Goal: Information Seeking & Learning: Learn about a topic

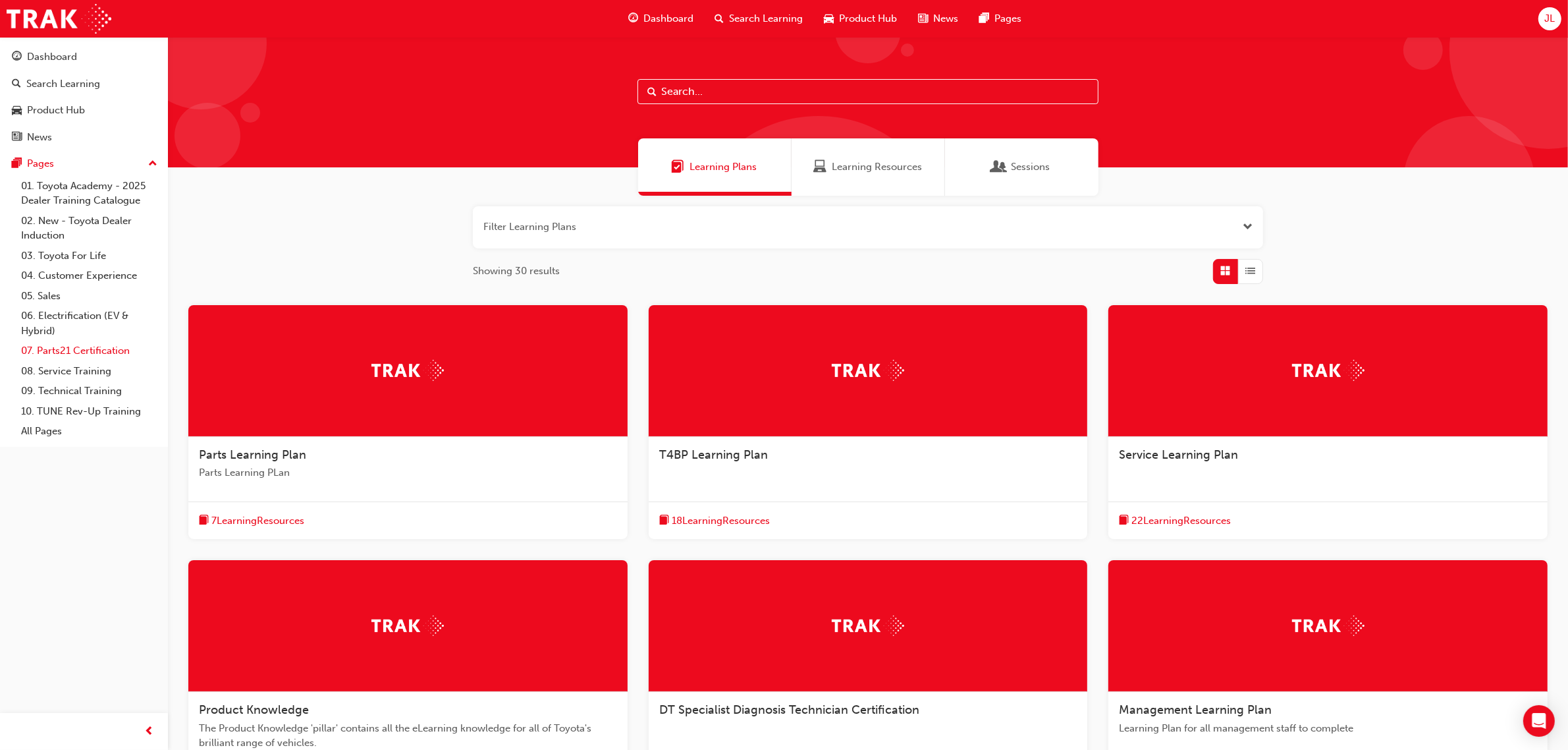
click at [93, 352] on link "07. Parts21 Certification" at bounding box center [89, 351] width 147 height 21
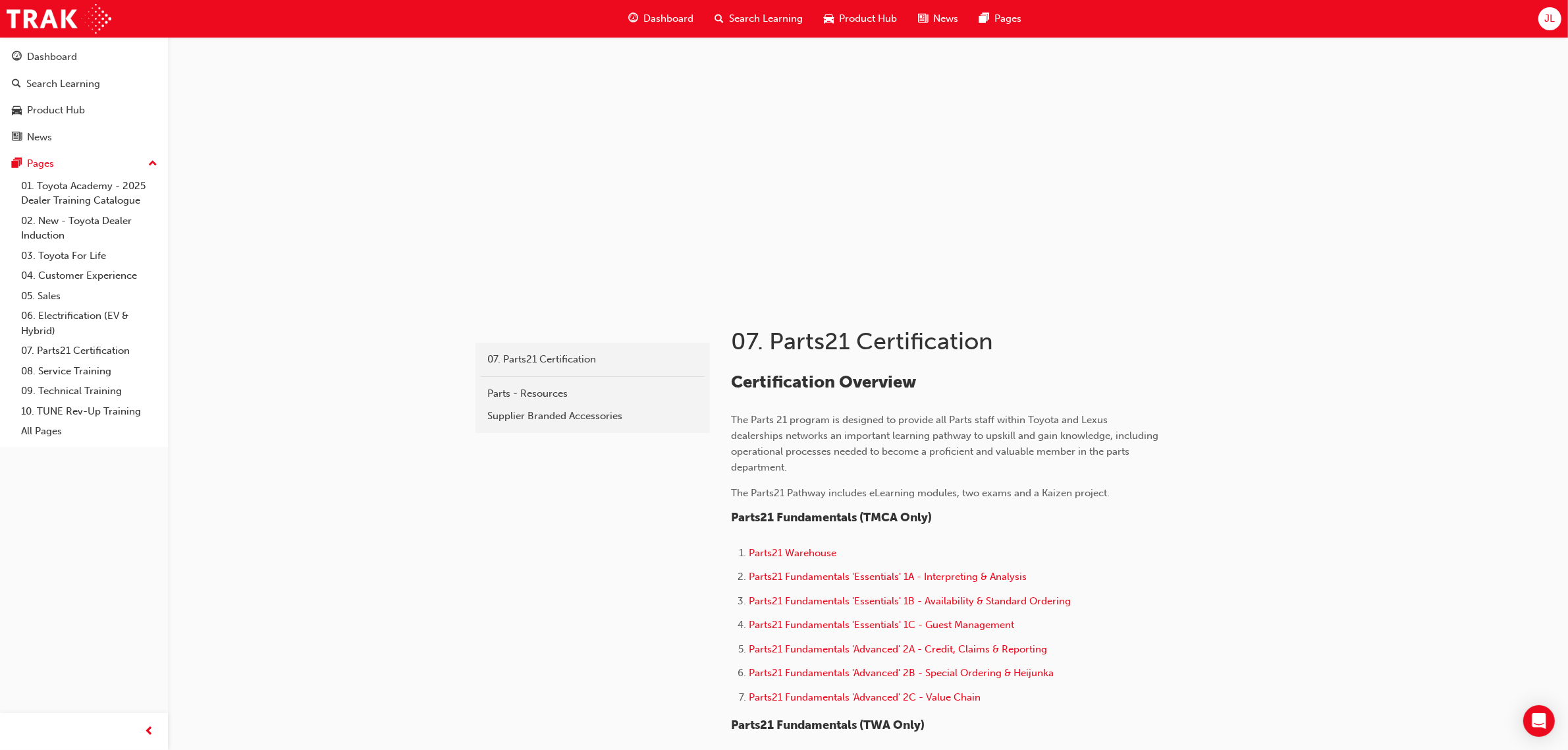
click at [1551, 15] on span "JL" at bounding box center [1549, 19] width 10 height 15
click at [1551, 17] on span "JL" at bounding box center [1549, 19] width 10 height 15
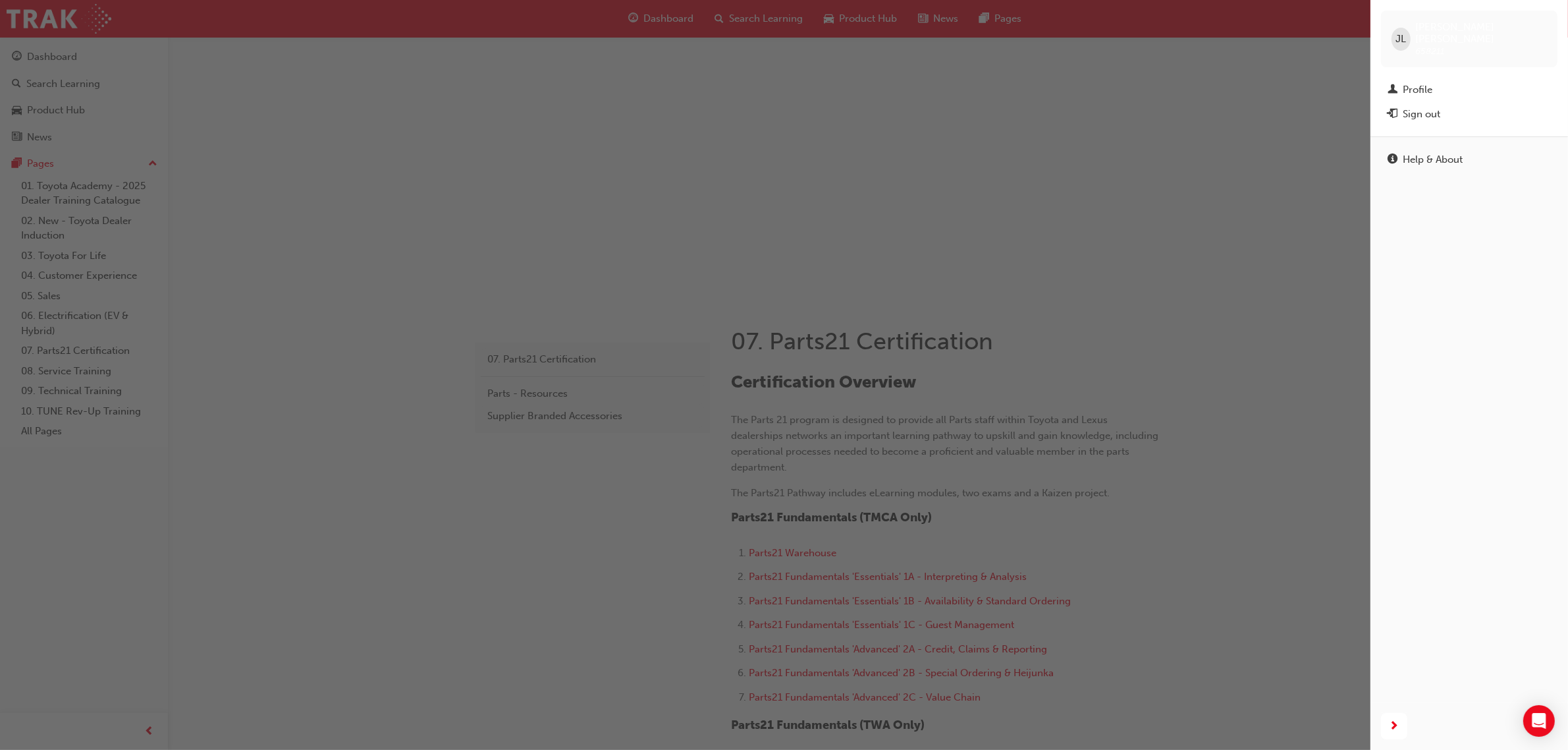
click at [1489, 522] on div "Help & About" at bounding box center [1469, 419] width 198 height 566
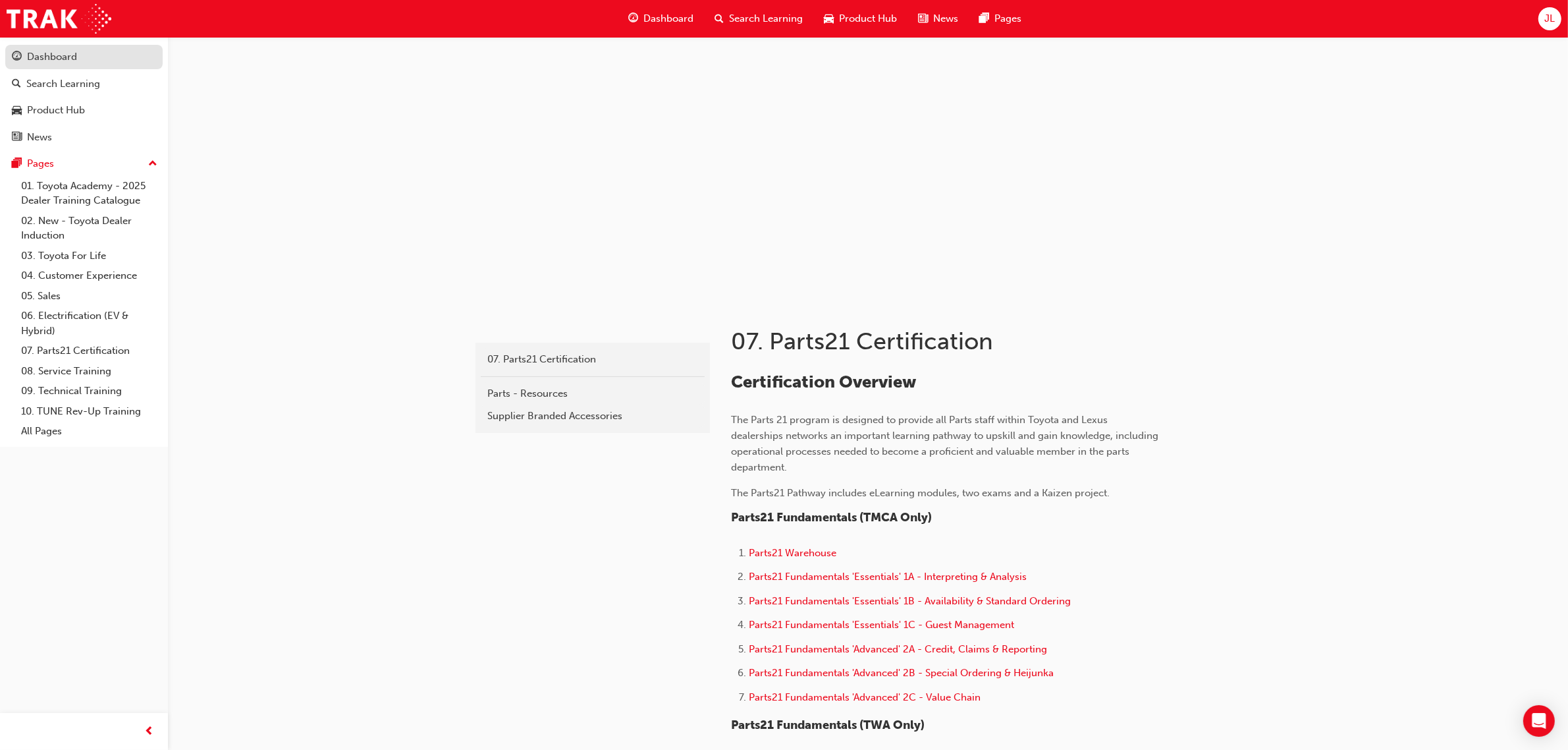
click at [96, 57] on div "Dashboard" at bounding box center [84, 57] width 145 height 16
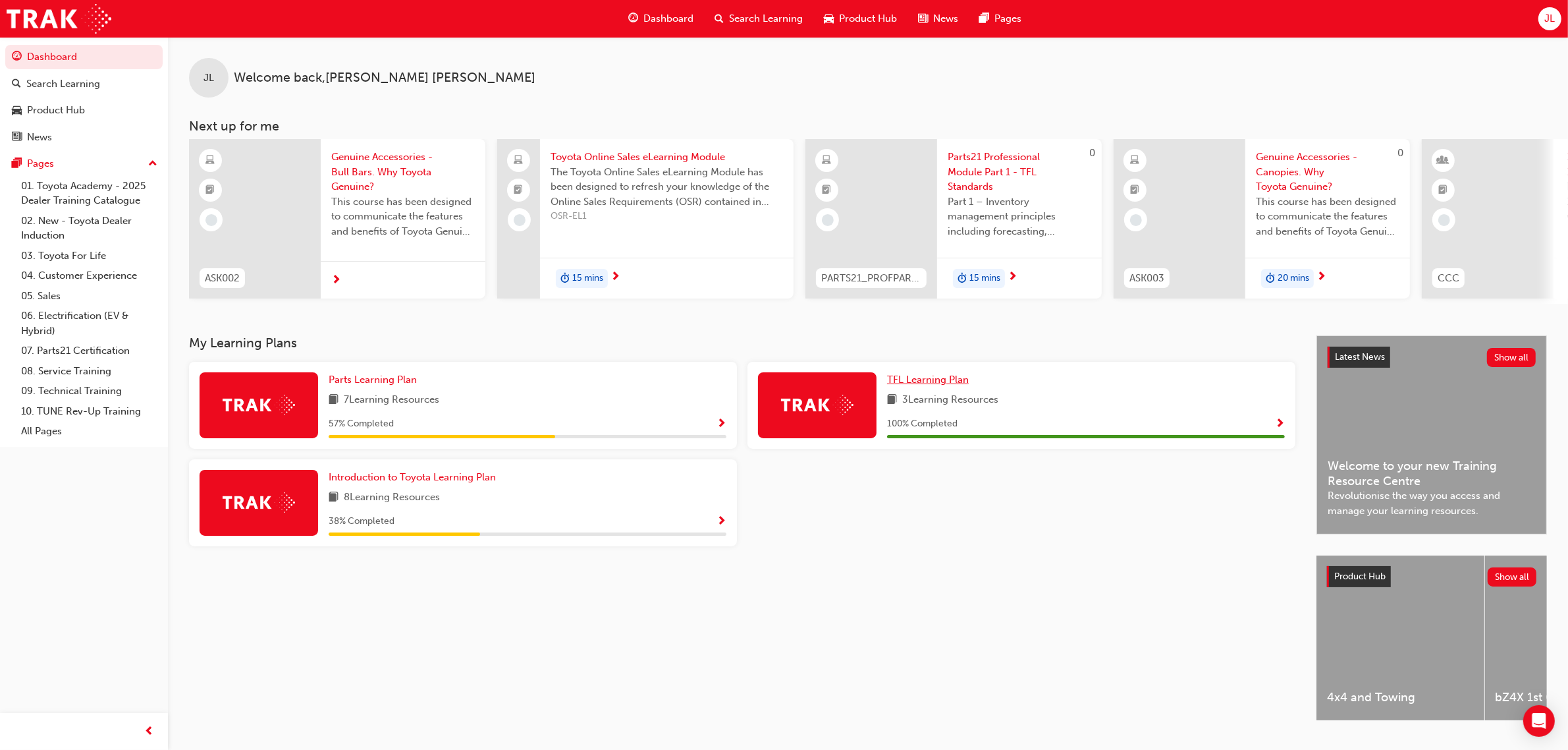
click at [933, 386] on span "TFL Learning Plan" at bounding box center [928, 380] width 82 height 12
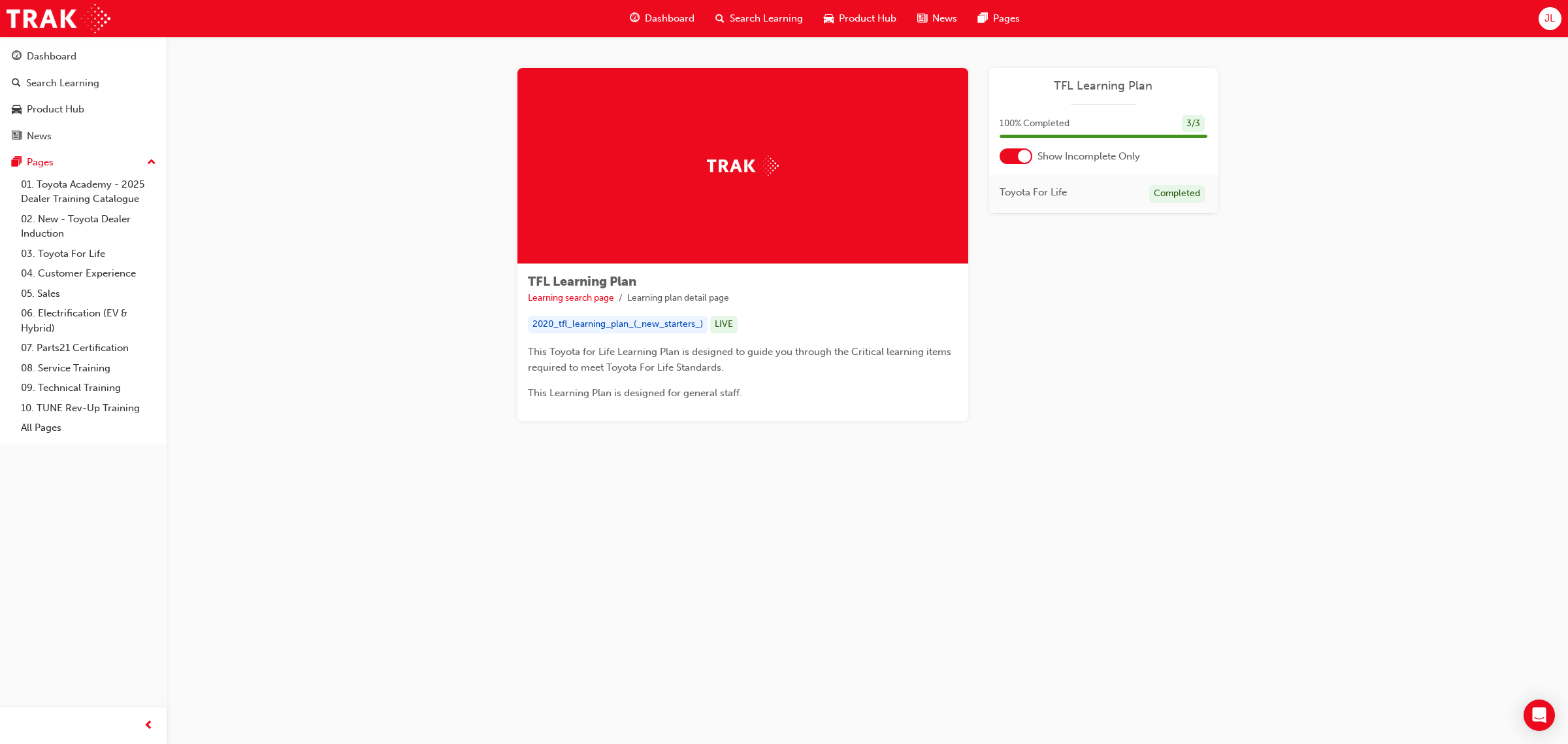
click at [653, 12] on span "Dashboard" at bounding box center [670, 18] width 50 height 15
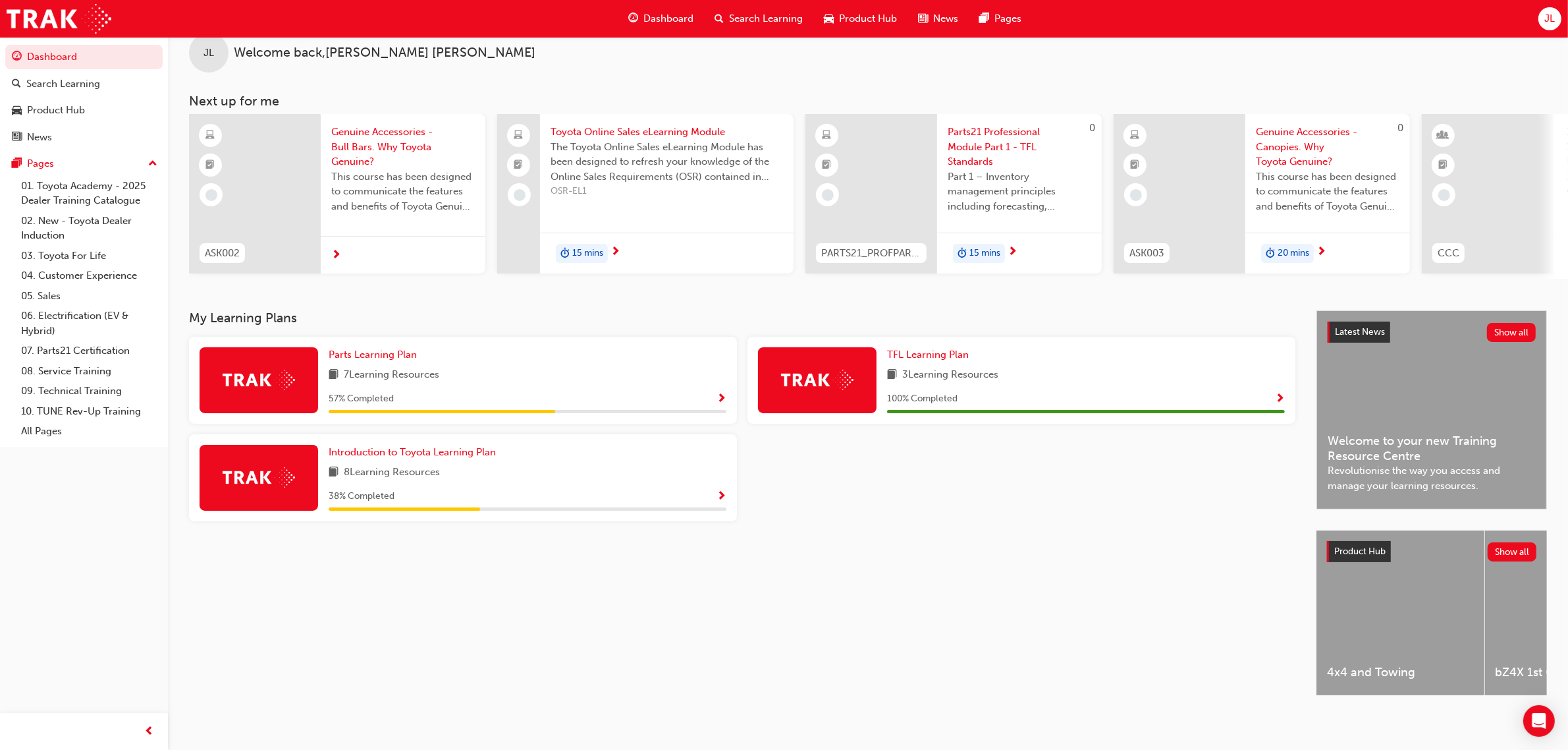
scroll to position [37, 0]
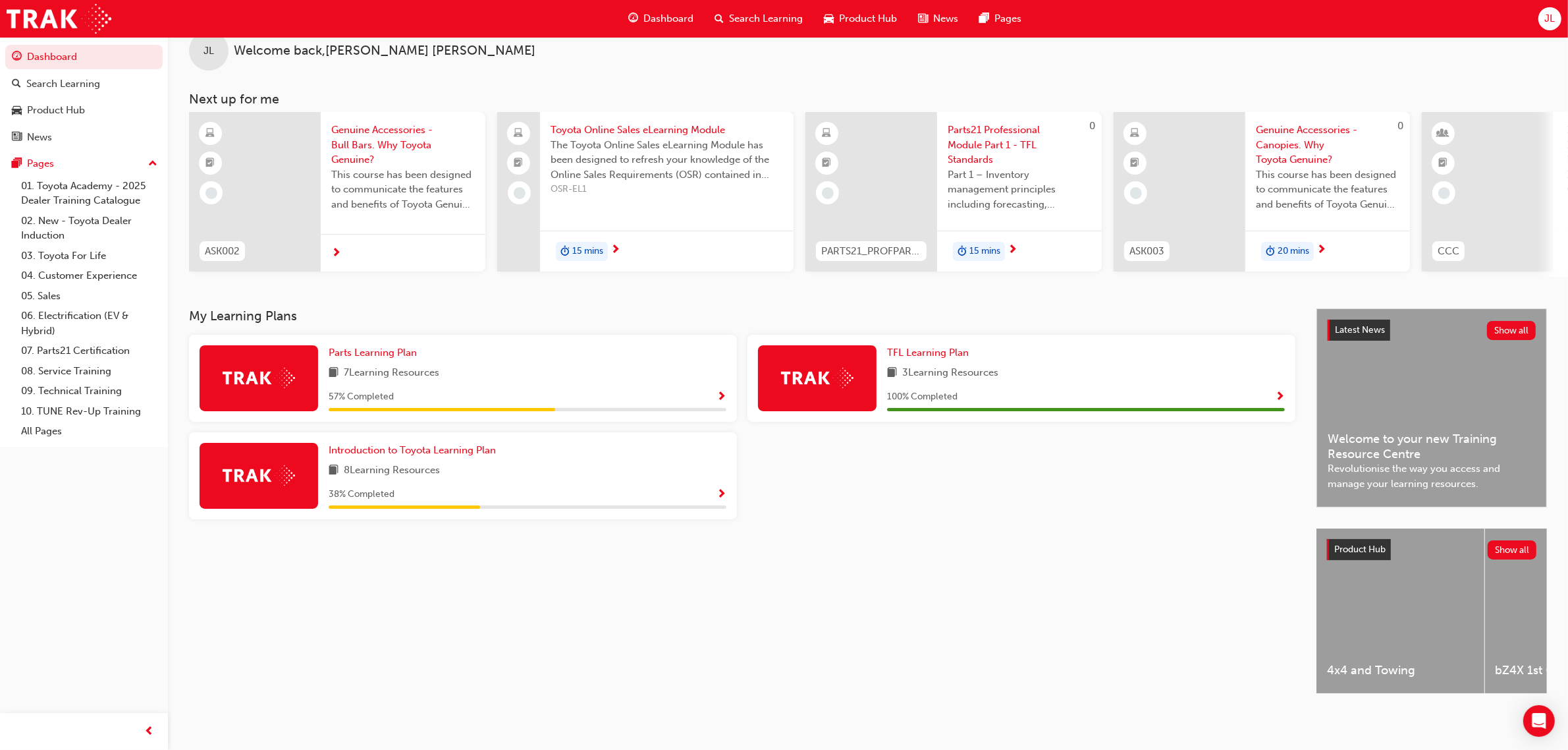
click at [752, 17] on span "Search Learning" at bounding box center [765, 19] width 73 height 15
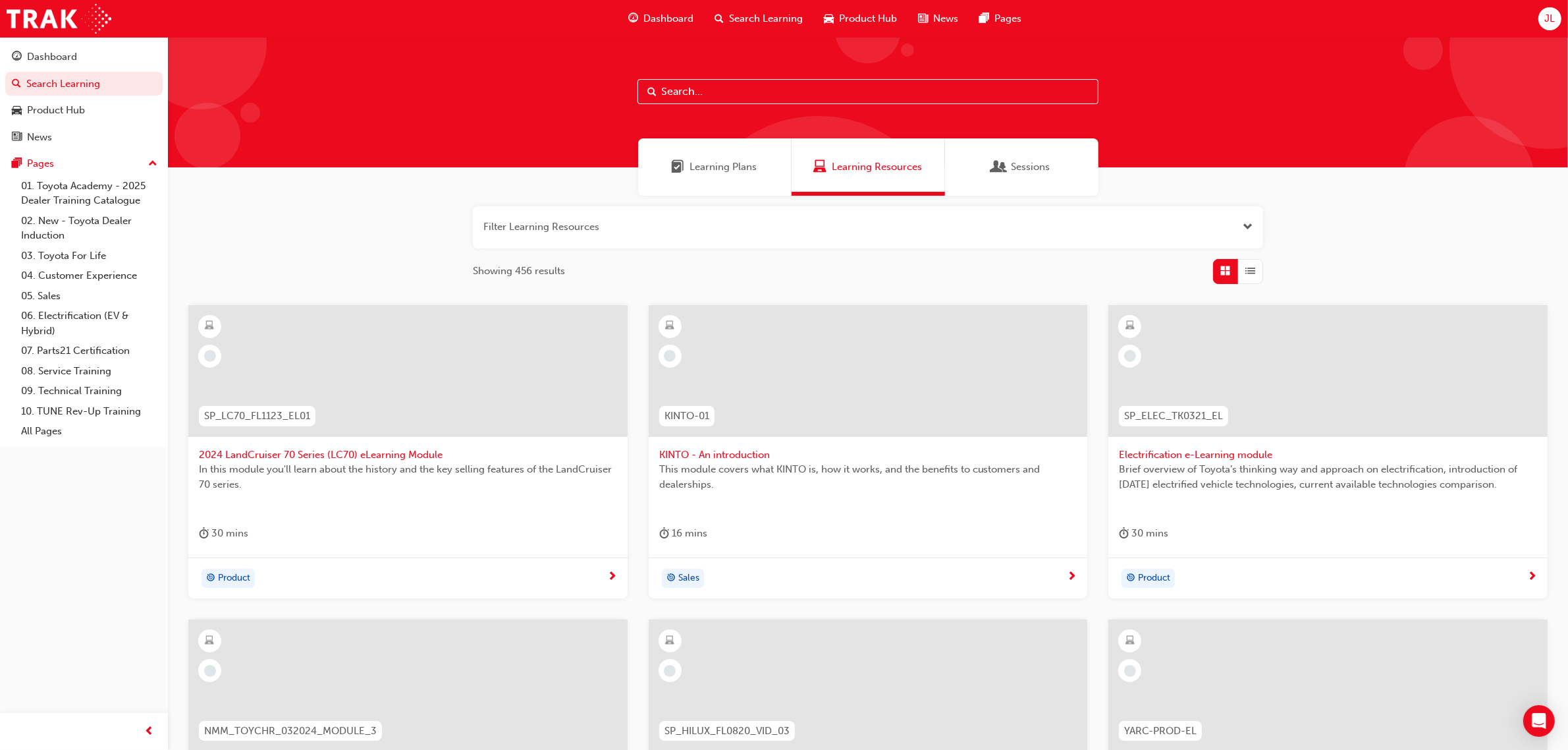
click at [716, 168] on span "Learning Plans" at bounding box center [724, 167] width 67 height 15
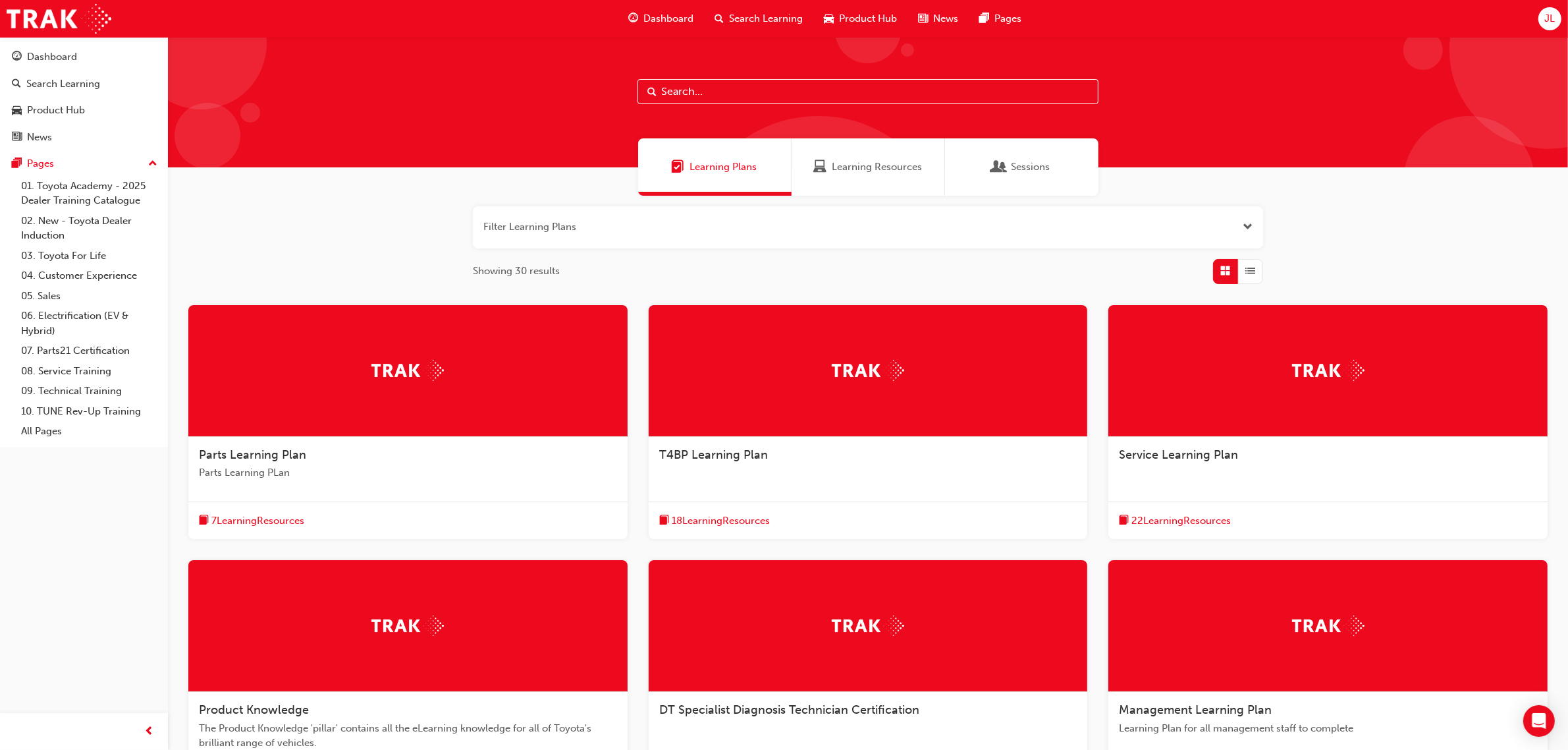
click at [886, 171] on span "Learning Resources" at bounding box center [877, 167] width 90 height 15
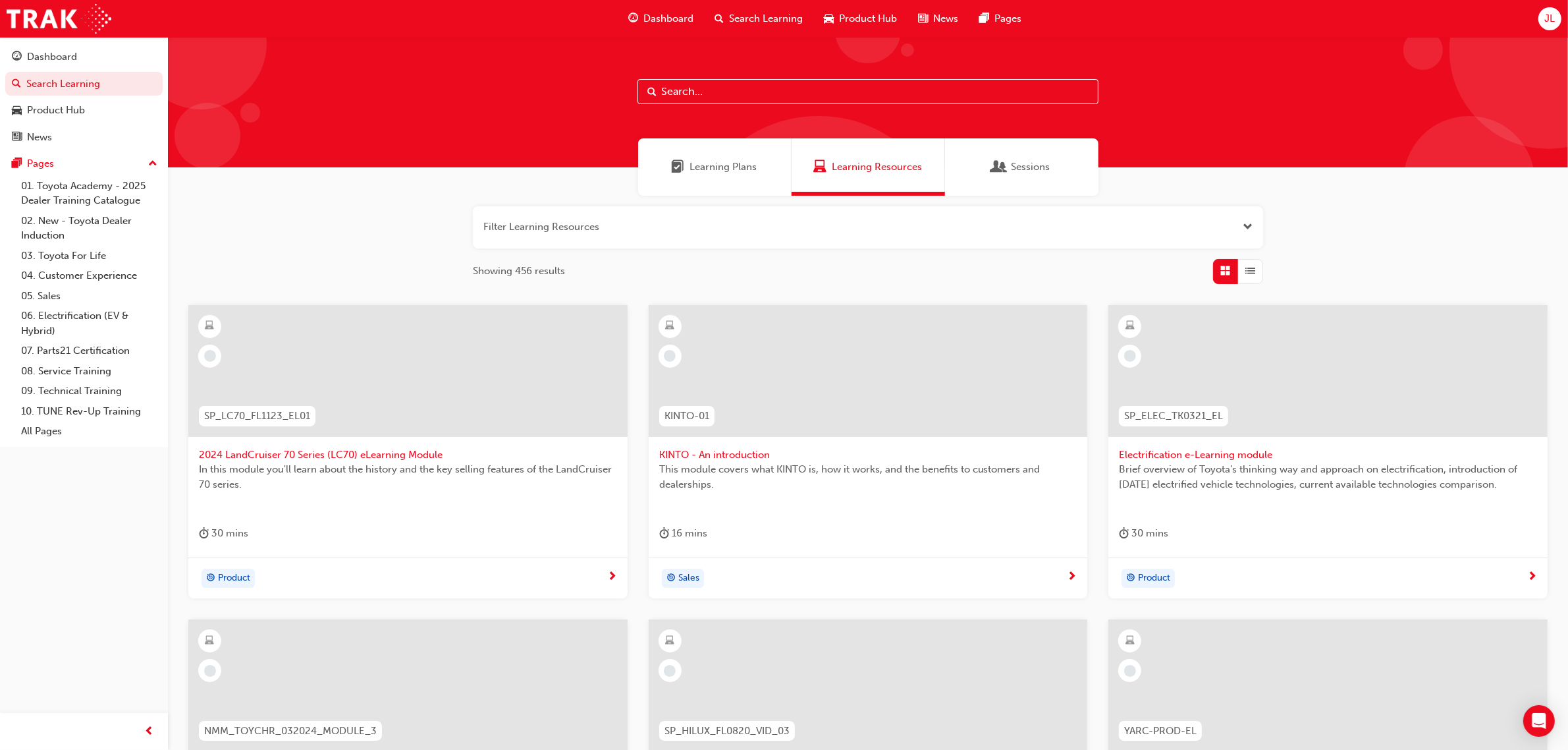
click at [1555, 19] on span "JL" at bounding box center [1549, 19] width 10 height 15
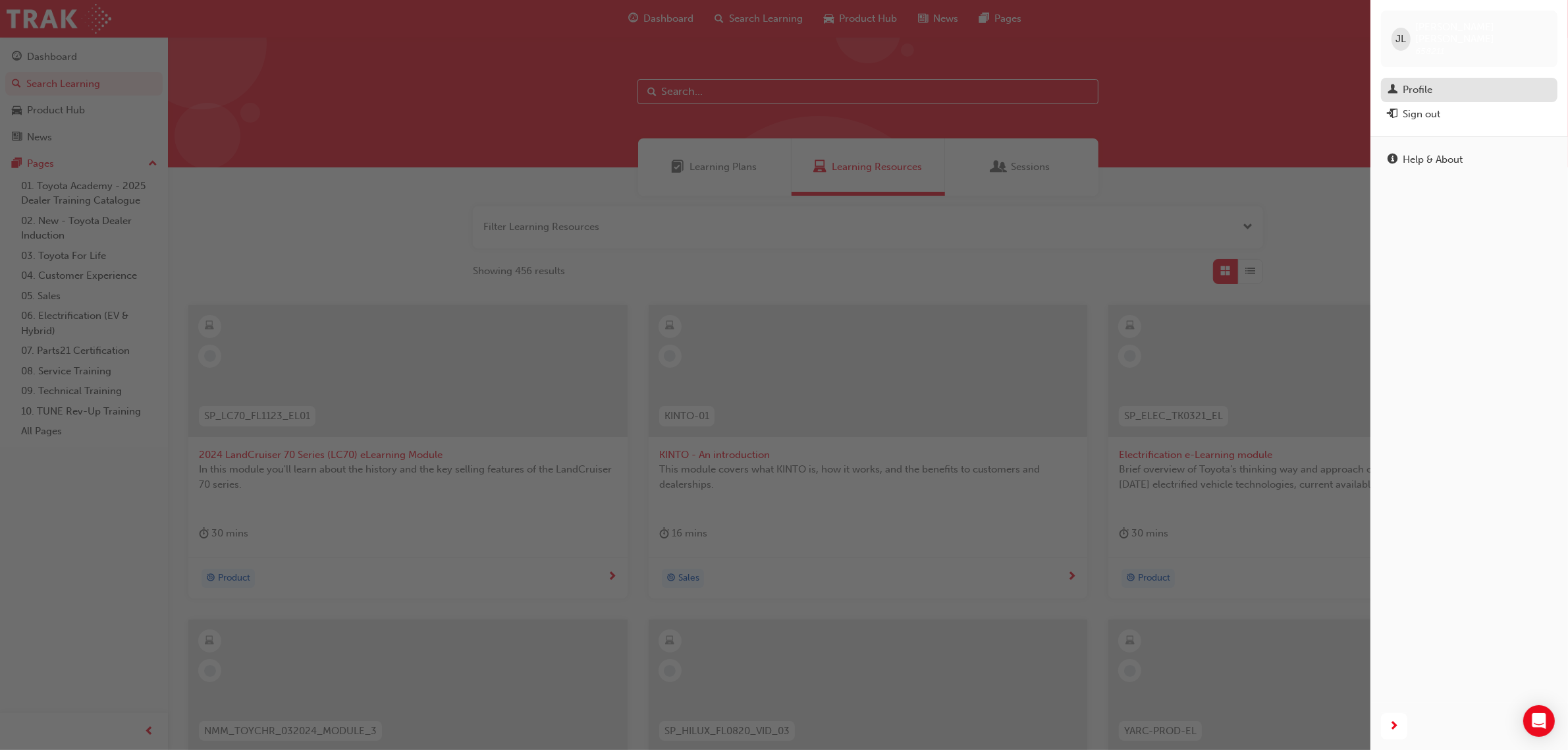
click at [1439, 82] on div "Profile" at bounding box center [1469, 90] width 163 height 16
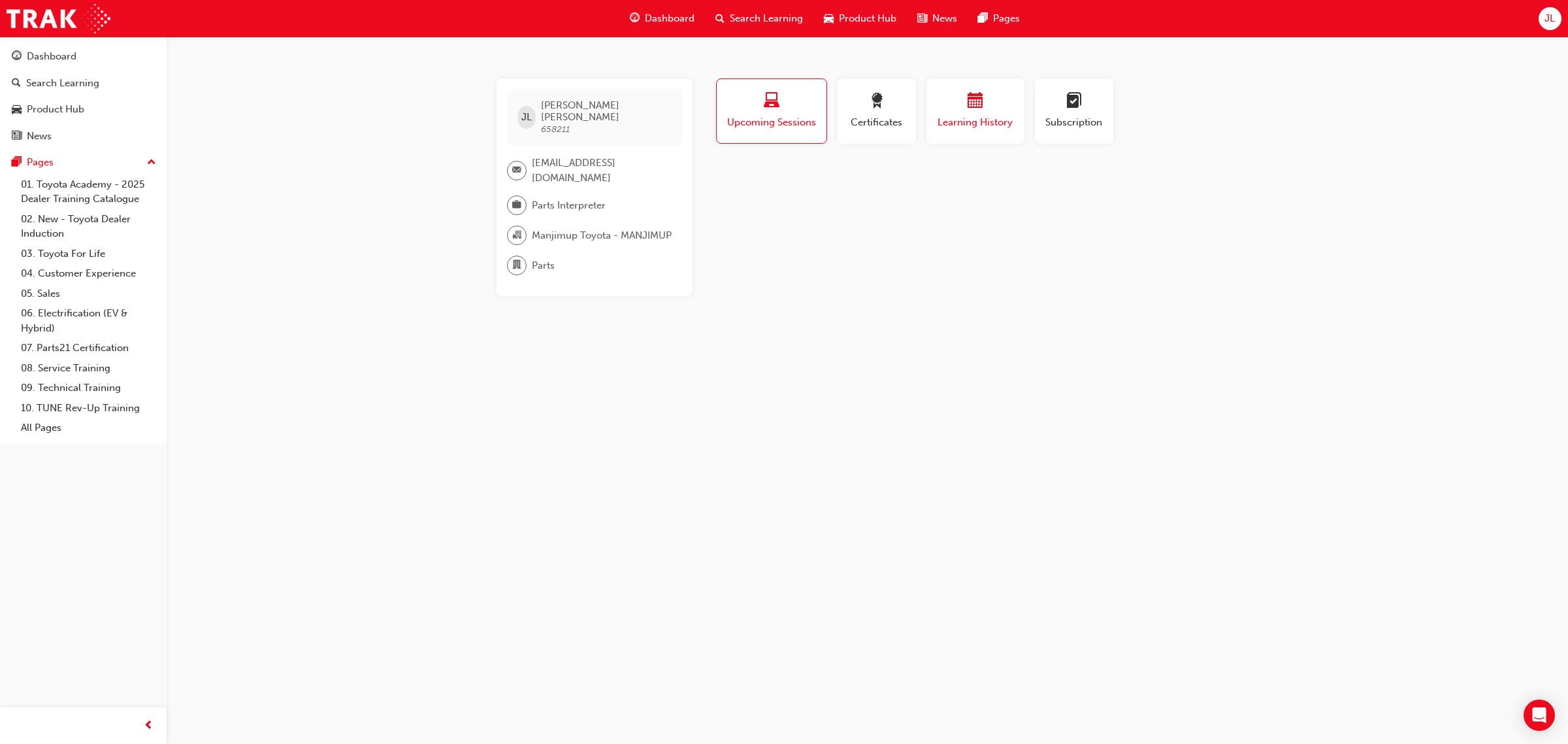
click at [1011, 108] on div "button" at bounding box center [975, 103] width 79 height 21
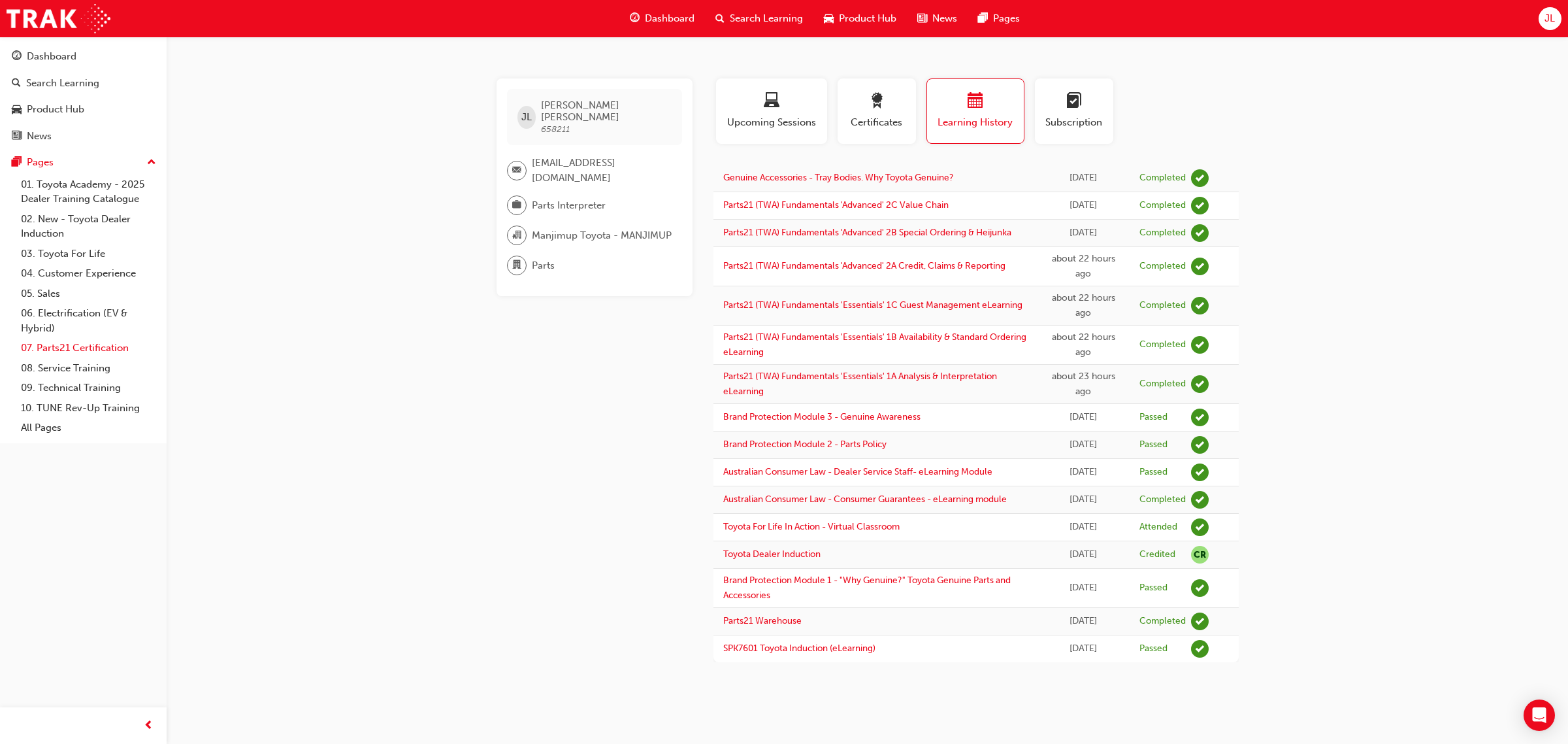
click at [68, 341] on link "07. Parts21 Certification" at bounding box center [88, 348] width 146 height 21
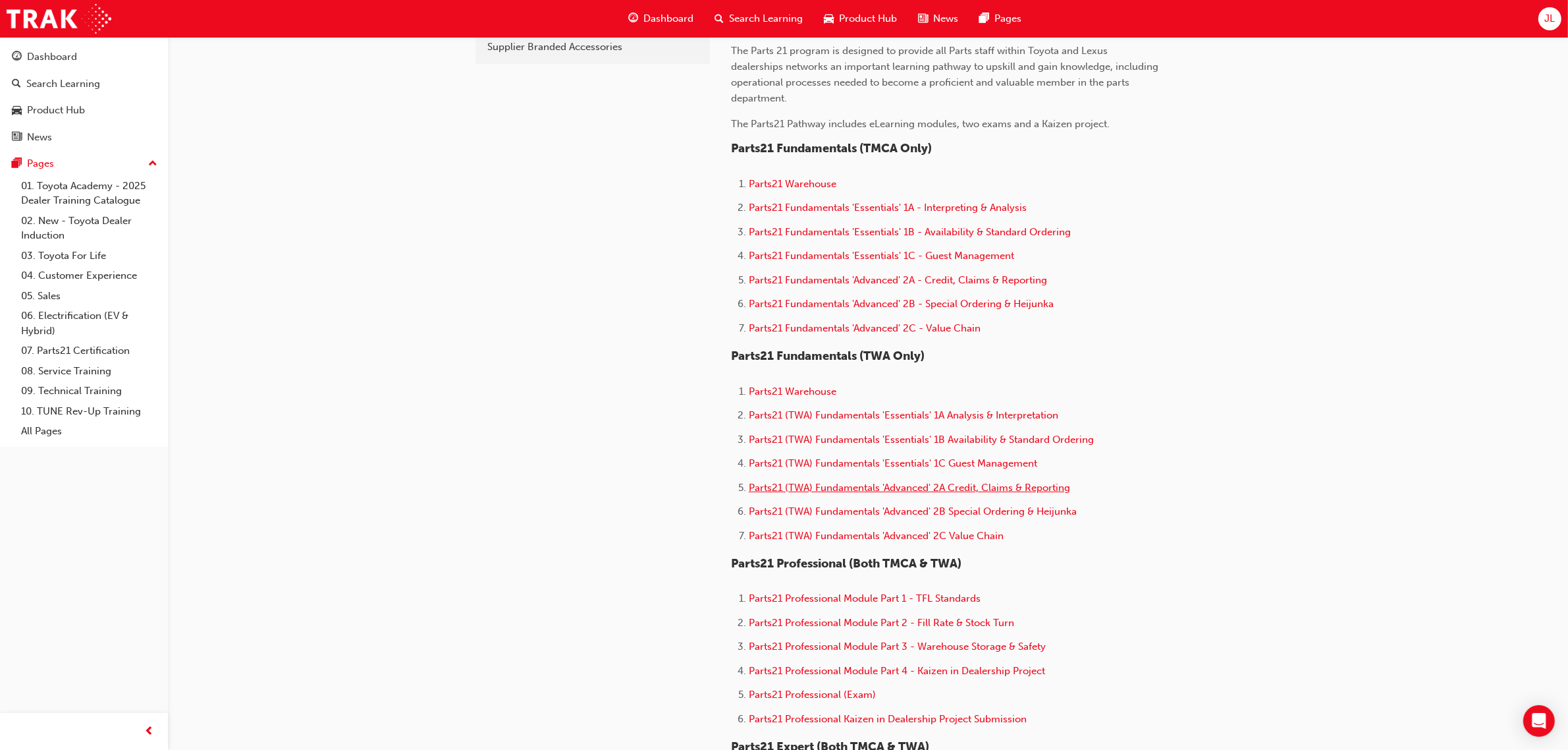
scroll to position [412, 0]
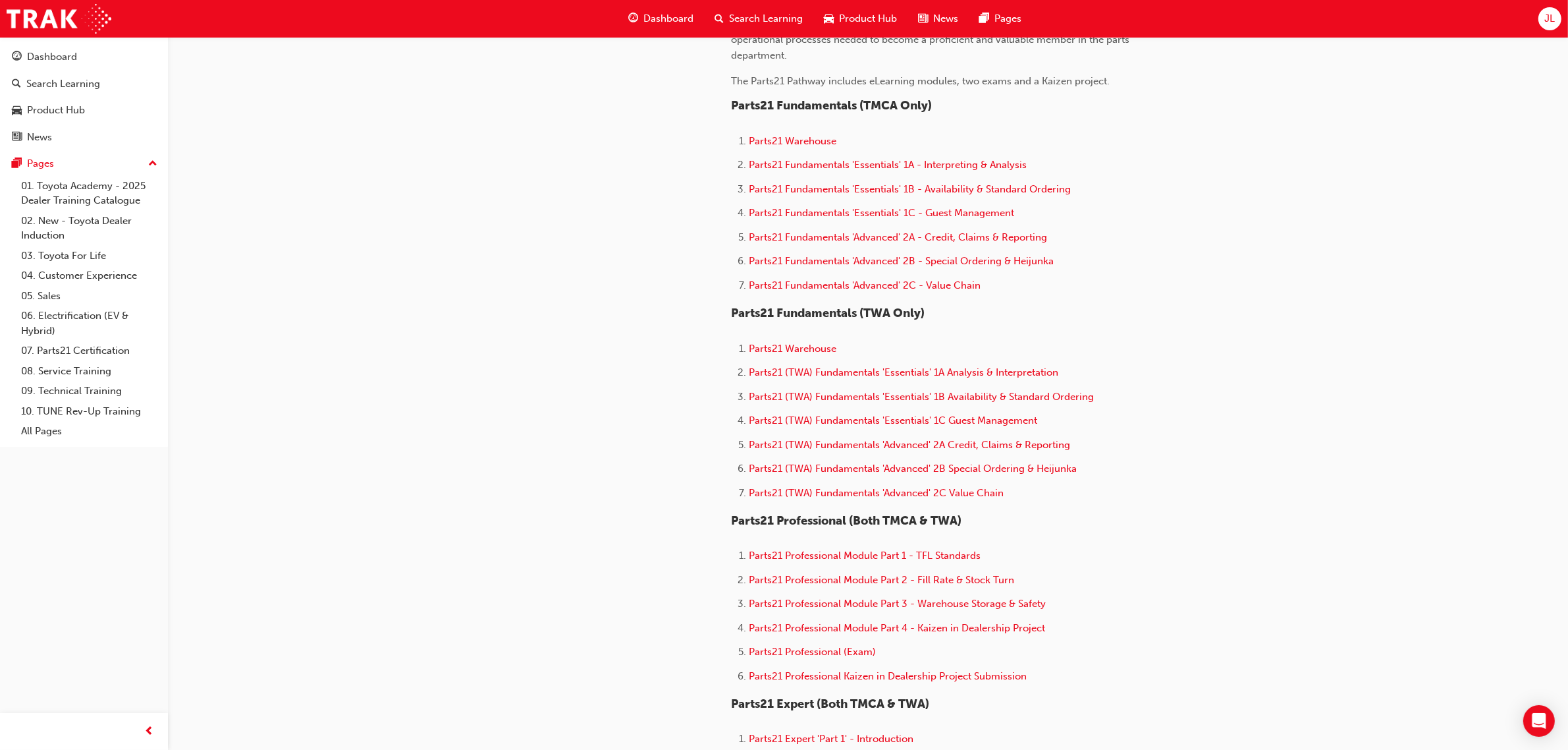
click at [1546, 17] on span "JL" at bounding box center [1549, 19] width 10 height 15
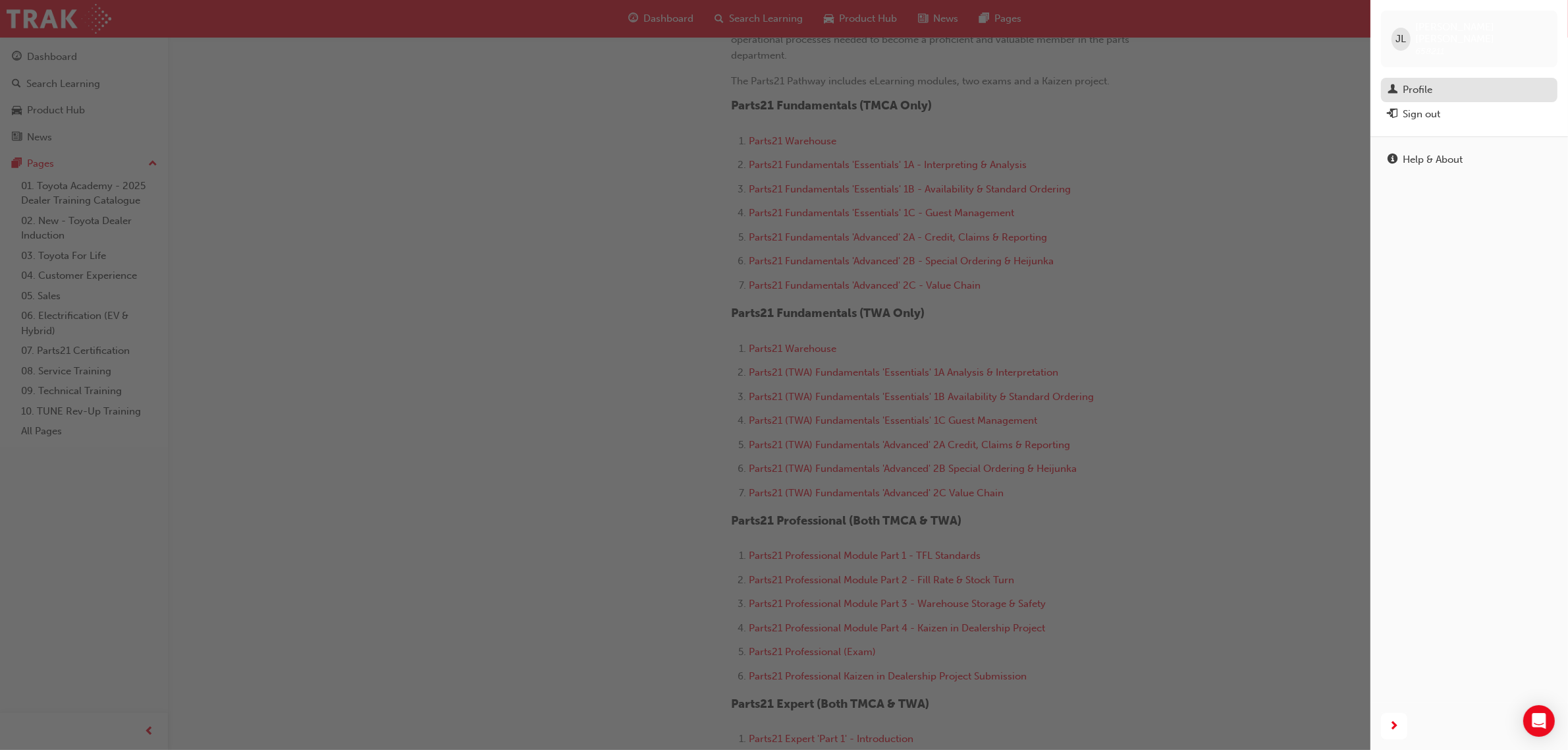
click at [1419, 82] on div "Profile" at bounding box center [1418, 90] width 30 height 15
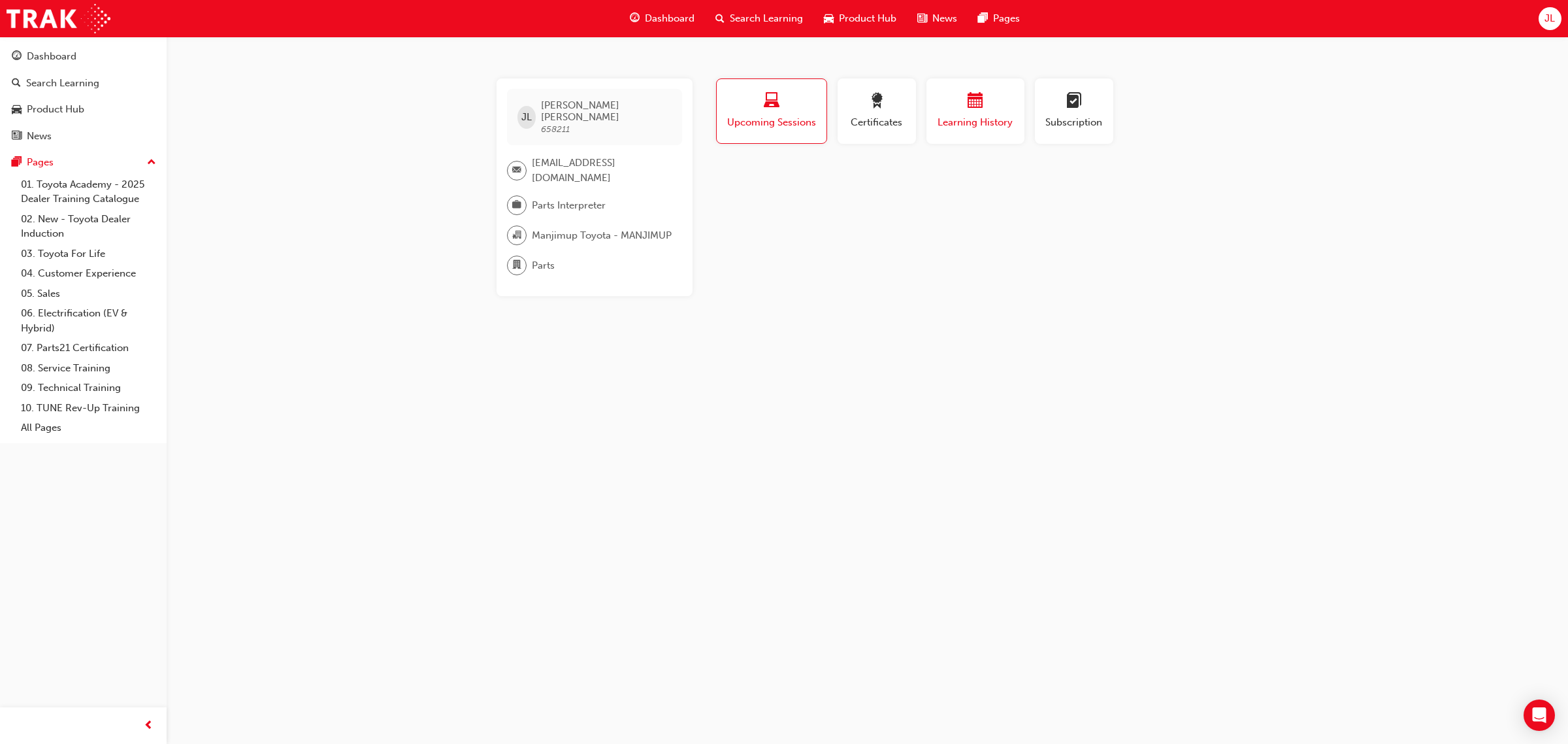
click at [977, 103] on span "calendar-icon" at bounding box center [975, 102] width 15 height 18
